Goal: Task Accomplishment & Management: Manage account settings

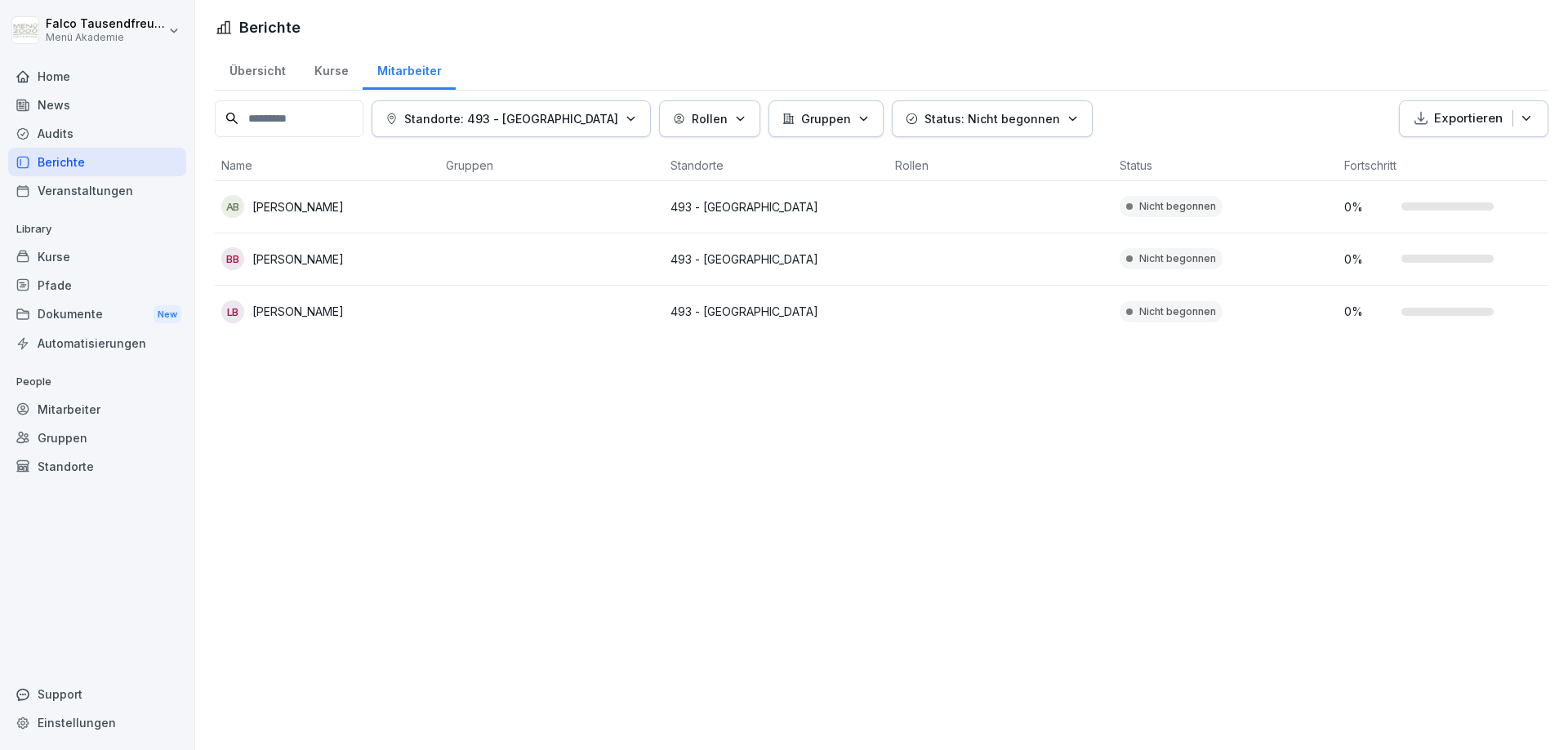
click at [536, 113] on p "Standorte: 493 - [GEOGRAPHIC_DATA]" at bounding box center [511, 118] width 214 height 18
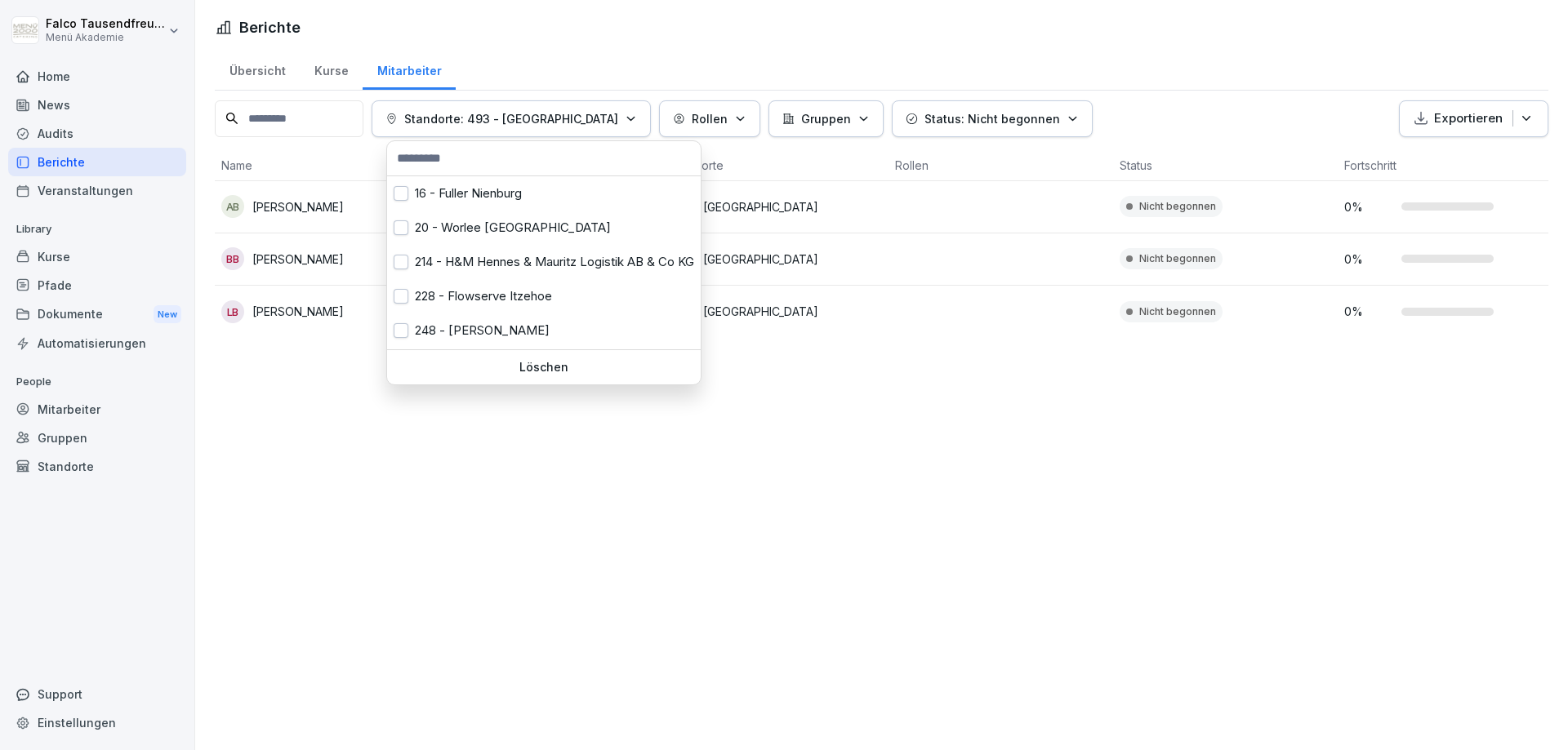
click at [624, 121] on icon "button" at bounding box center [630, 118] width 12 height 12
click at [555, 123] on p "Standorte: 493 - [GEOGRAPHIC_DATA]" at bounding box center [511, 118] width 214 height 18
click at [520, 358] on div "Löschen" at bounding box center [543, 367] width 314 height 34
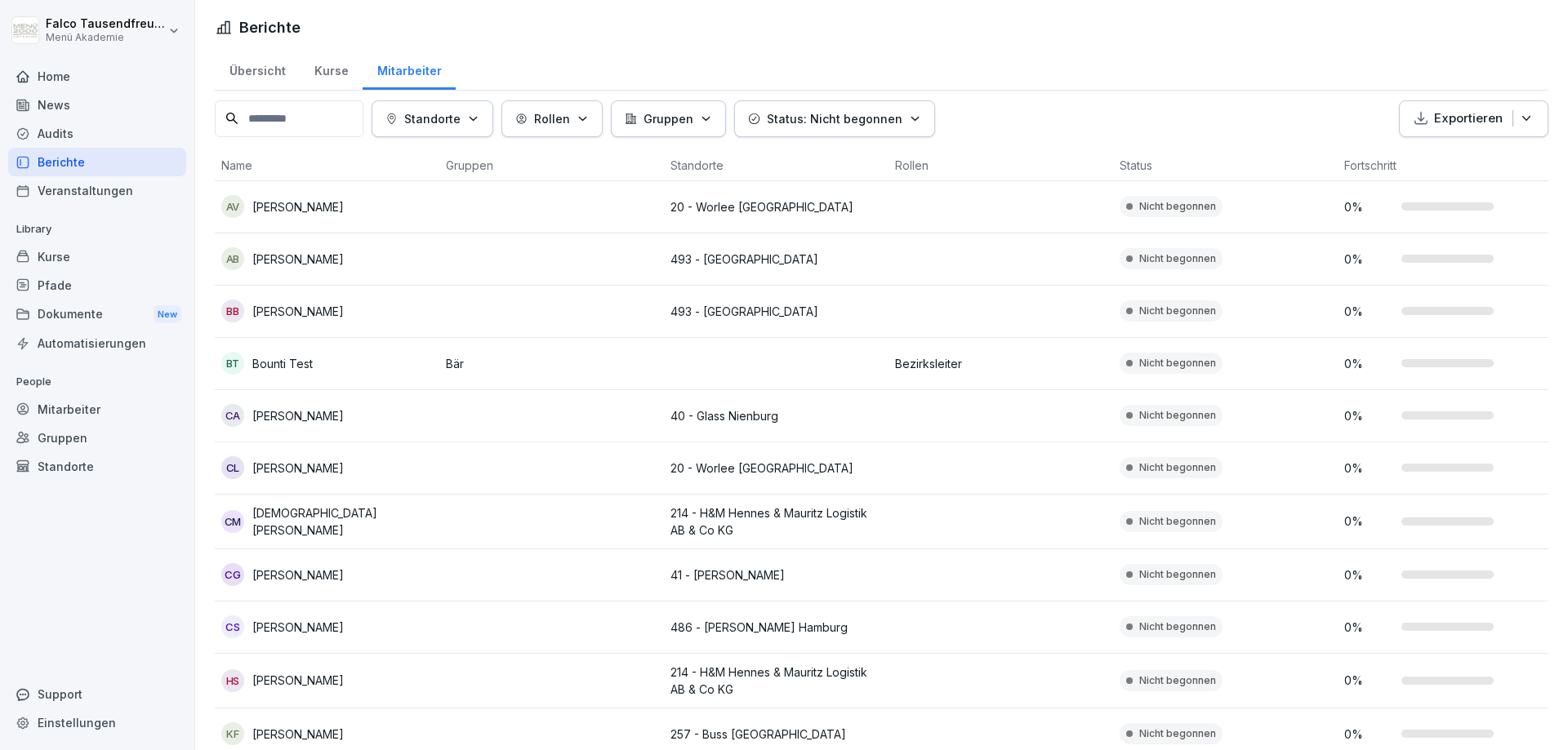
click at [813, 117] on p "Status: Nicht begonnen" at bounding box center [834, 118] width 136 height 18
click at [1115, 86] on html "[PERSON_NAME] Menü Akademie Home News Audits Berichte Veranstaltungen Library K…" at bounding box center [784, 375] width 1568 height 750
